Goal: Information Seeking & Learning: Check status

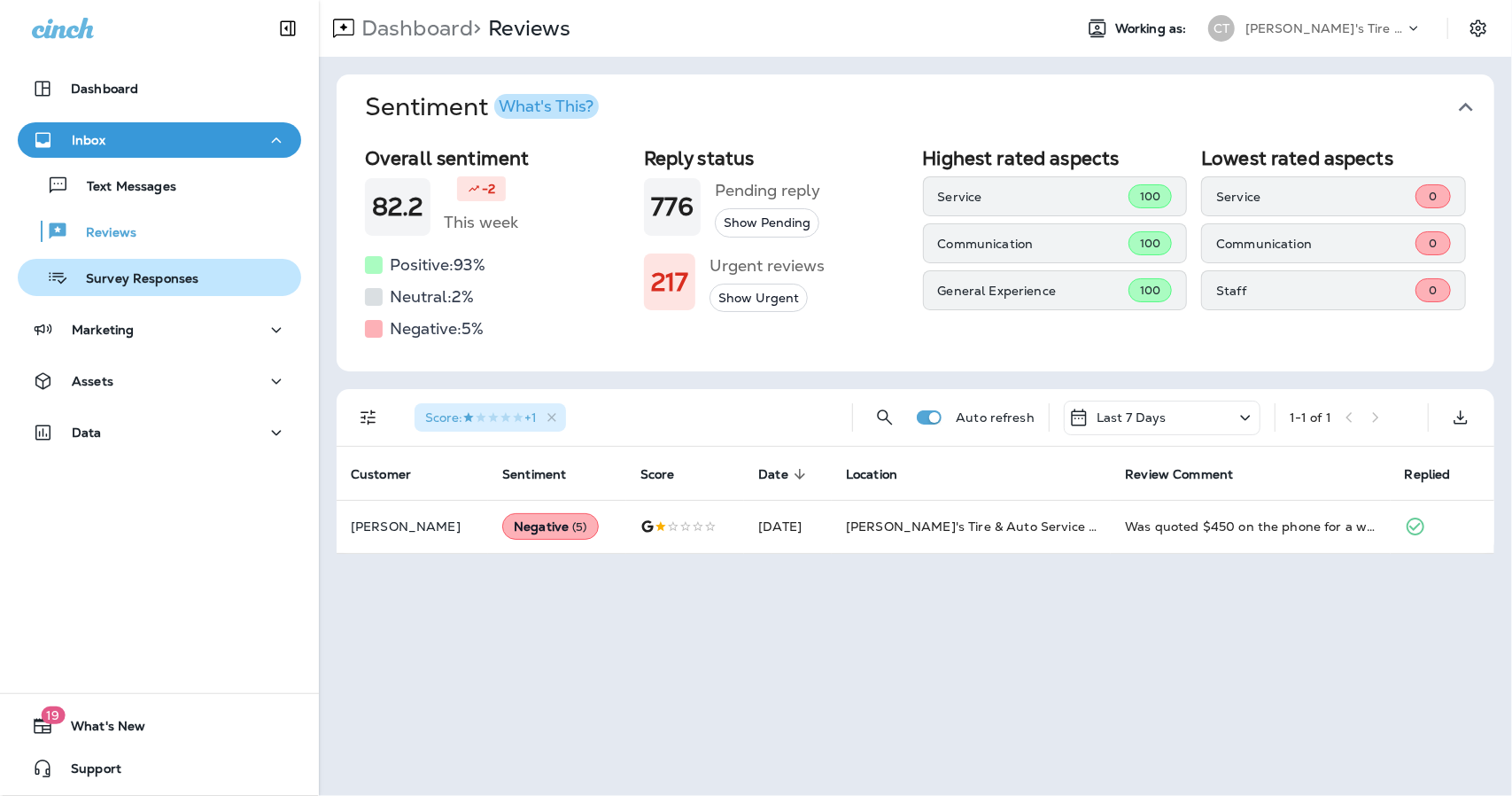
click at [112, 267] on div "Survey Responses" at bounding box center [112, 277] width 174 height 27
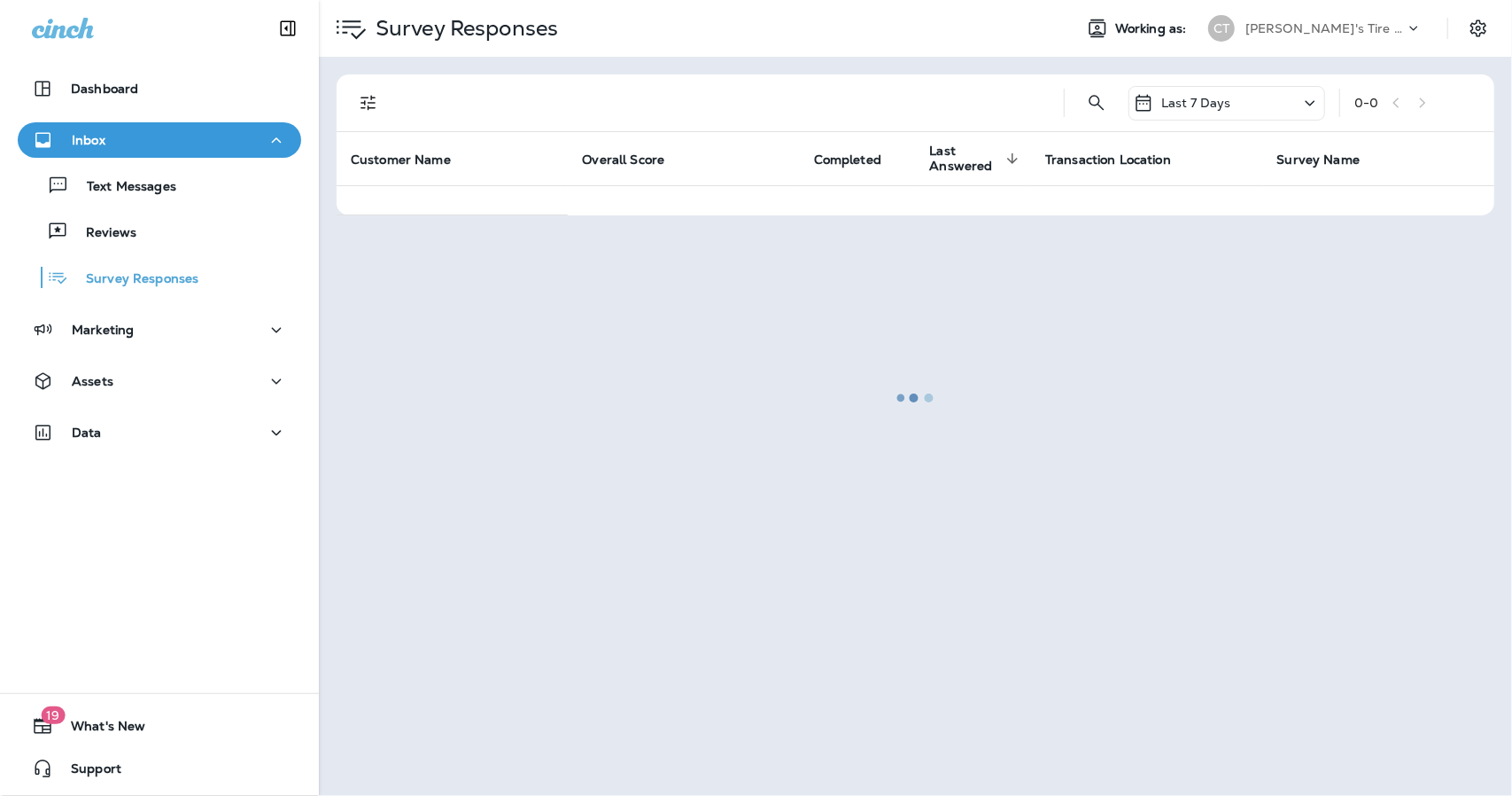
click at [117, 255] on div "Text Messages Reviews Survey Responses" at bounding box center [160, 226] width 284 height 139
click at [122, 227] on p "Reviews" at bounding box center [101, 234] width 68 height 17
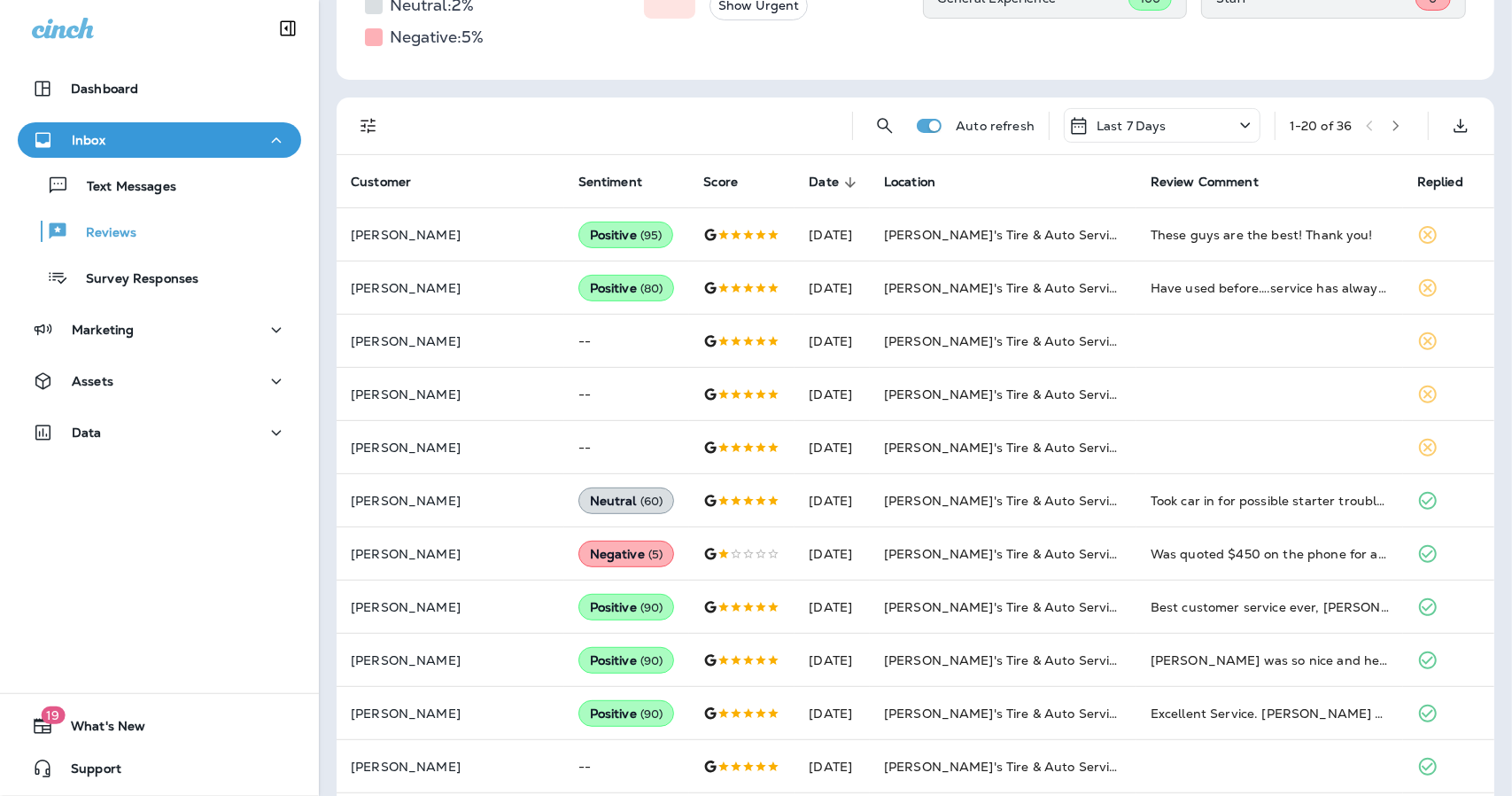
scroll to position [292, 0]
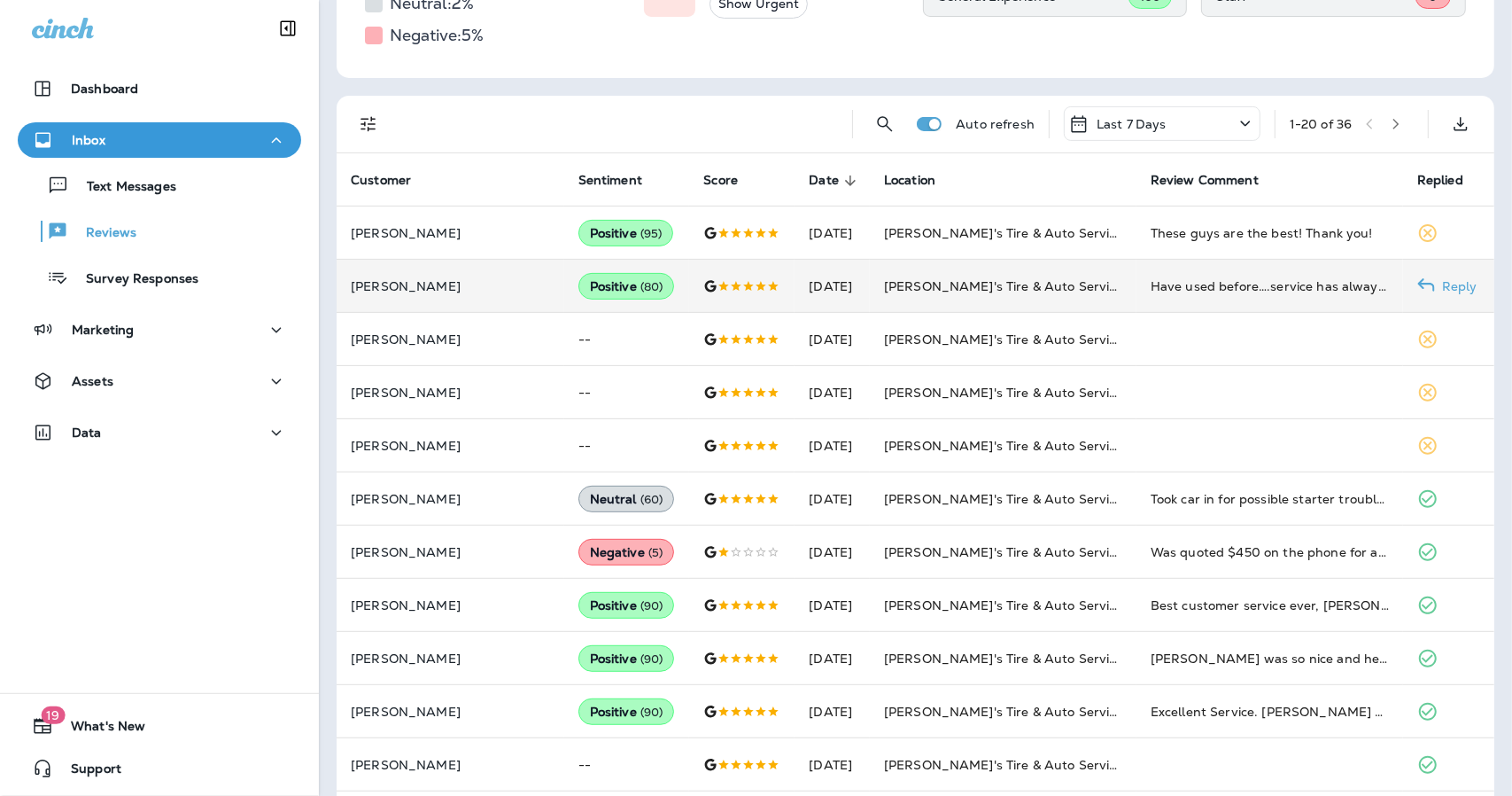
click at [795, 275] on td "[DATE]" at bounding box center [832, 287] width 75 height 54
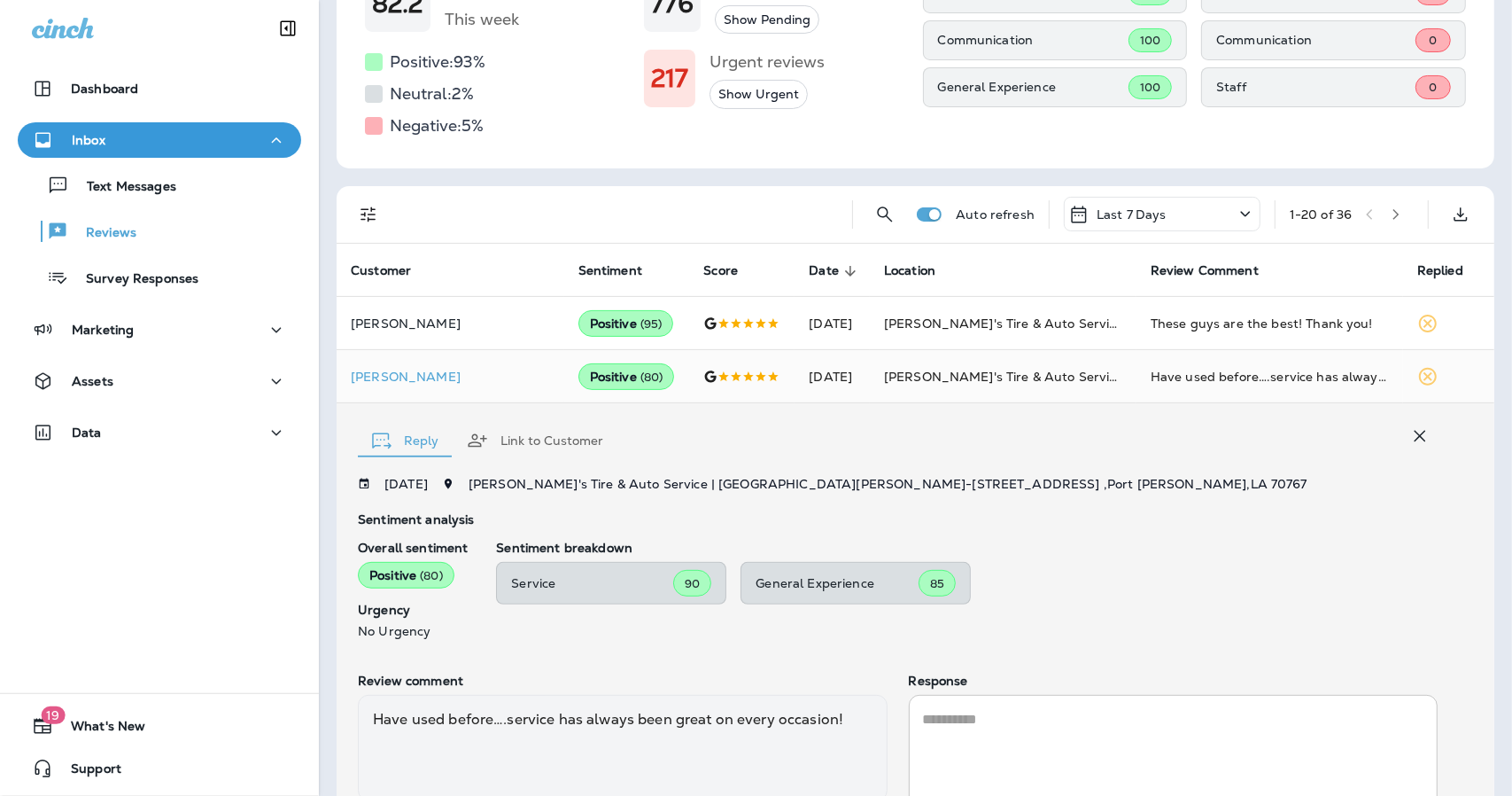
scroll to position [199, 0]
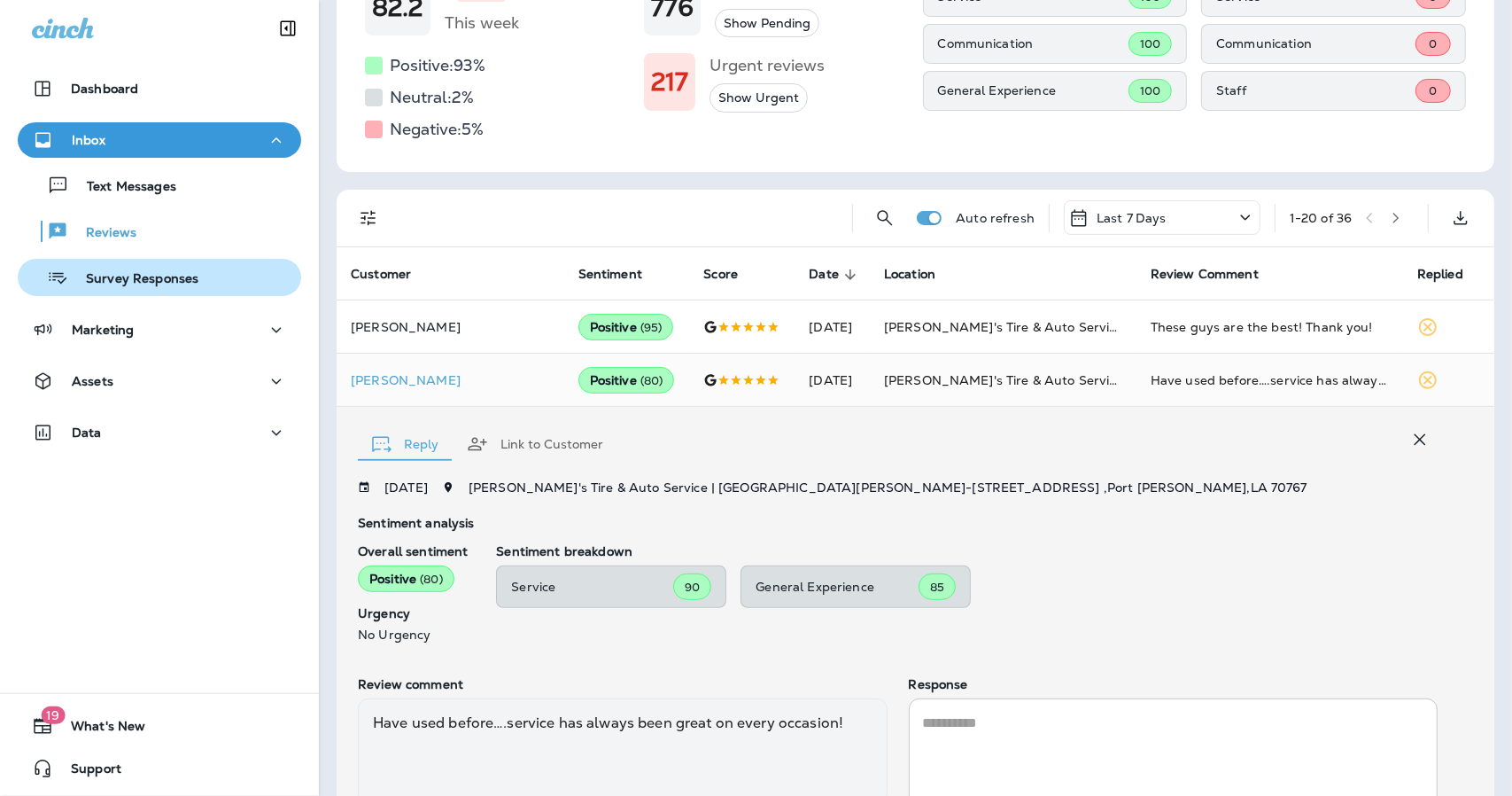
click at [137, 274] on p "Survey Responses" at bounding box center [133, 280] width 130 height 17
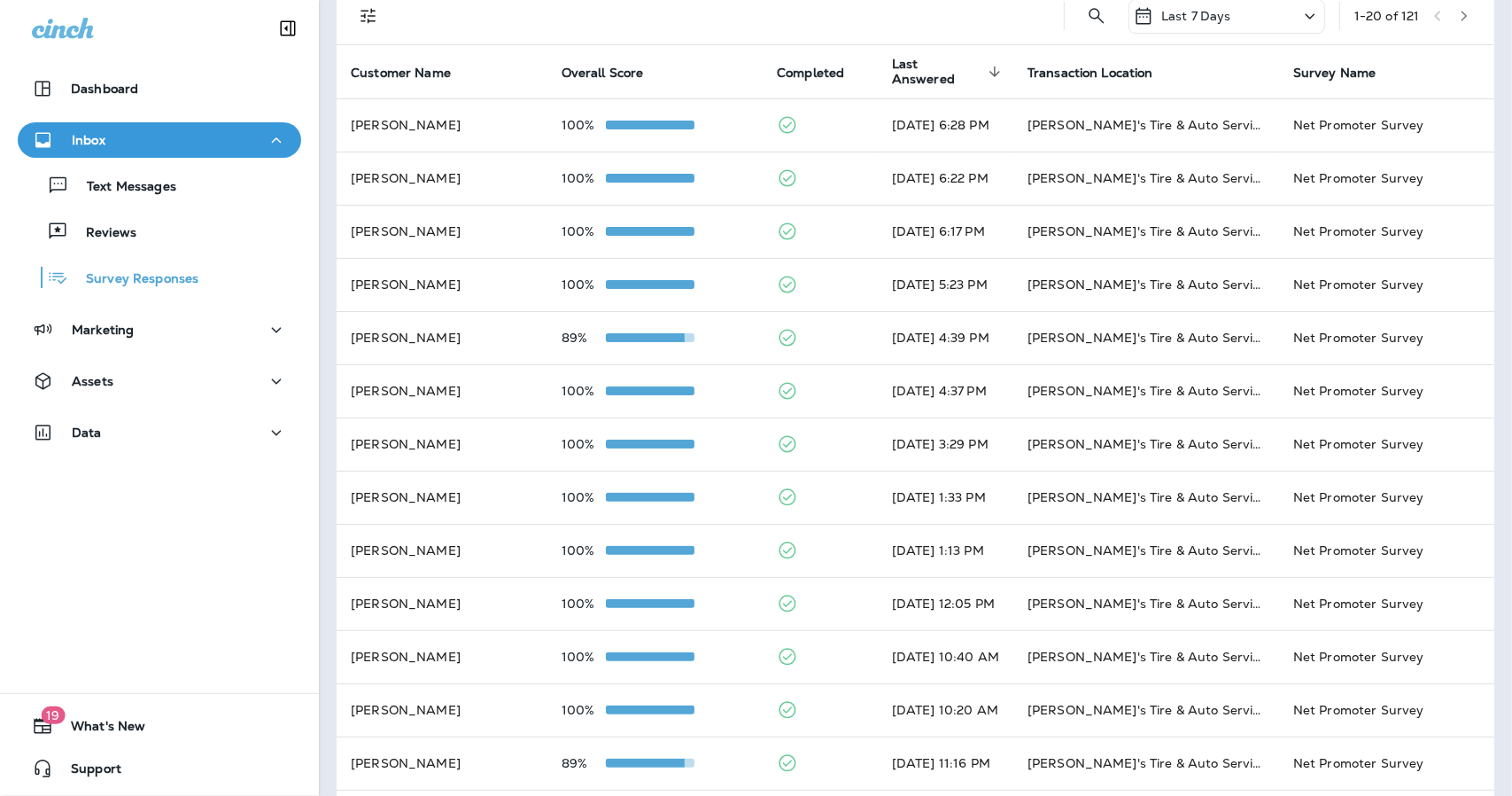
scroll to position [29, 0]
